Goal: Transaction & Acquisition: Purchase product/service

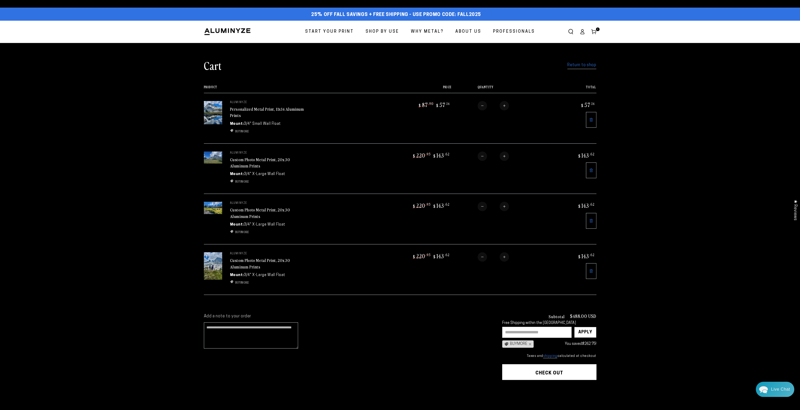
click at [590, 170] on icon at bounding box center [590, 170] width 3 height 4
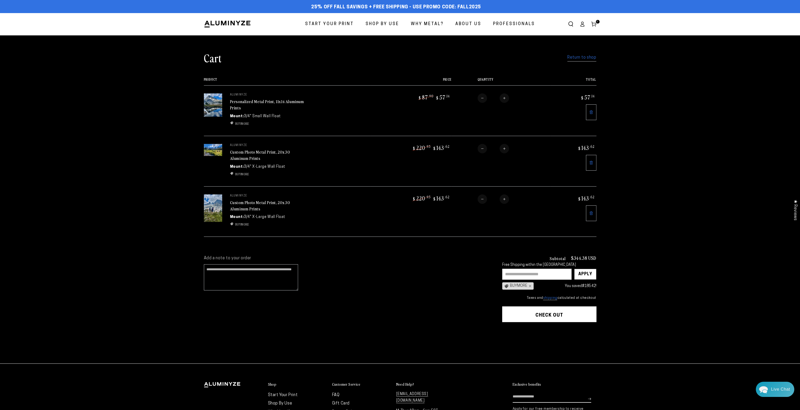
click at [591, 161] on icon at bounding box center [591, 163] width 4 height 4
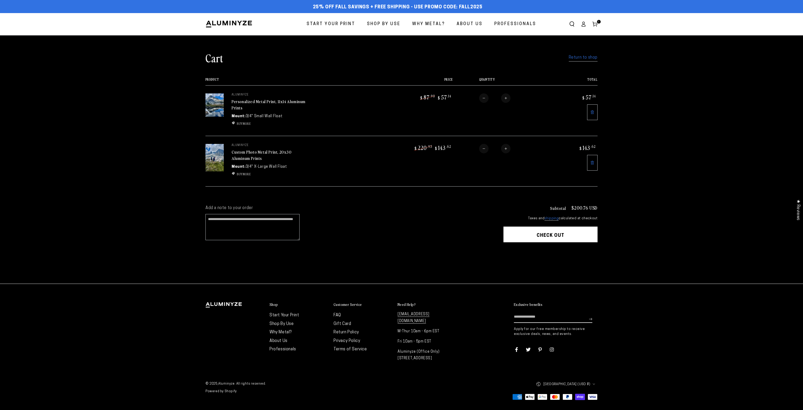
click at [593, 161] on icon at bounding box center [593, 163] width 4 height 4
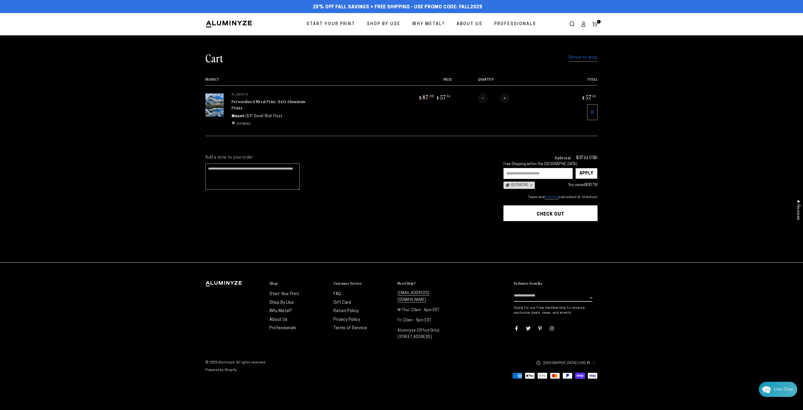
click at [548, 213] on button "Check out" at bounding box center [551, 213] width 94 height 16
